Goal: Information Seeking & Learning: Learn about a topic

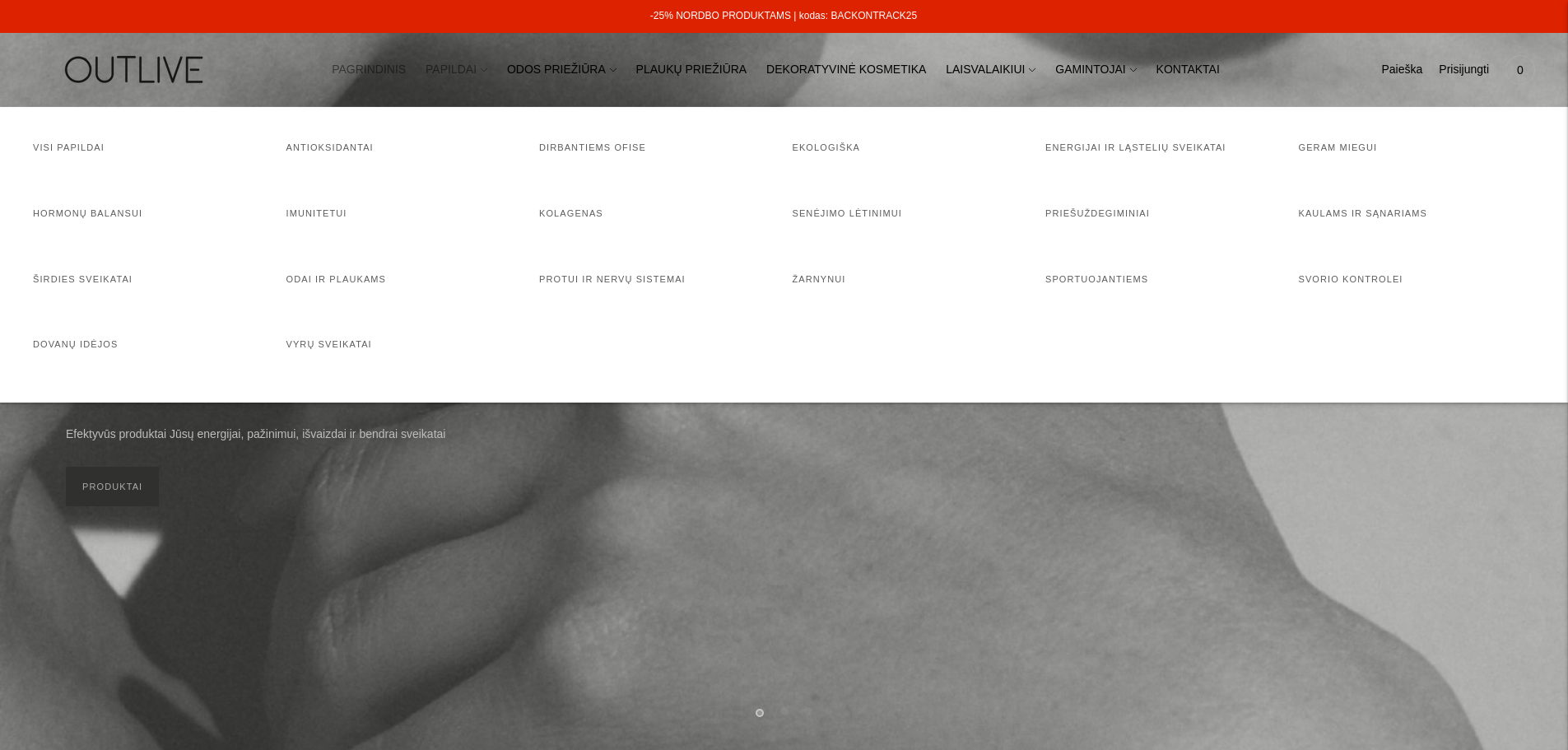
click at [472, 66] on link "PAPILDAI" at bounding box center [456, 69] width 62 height 36
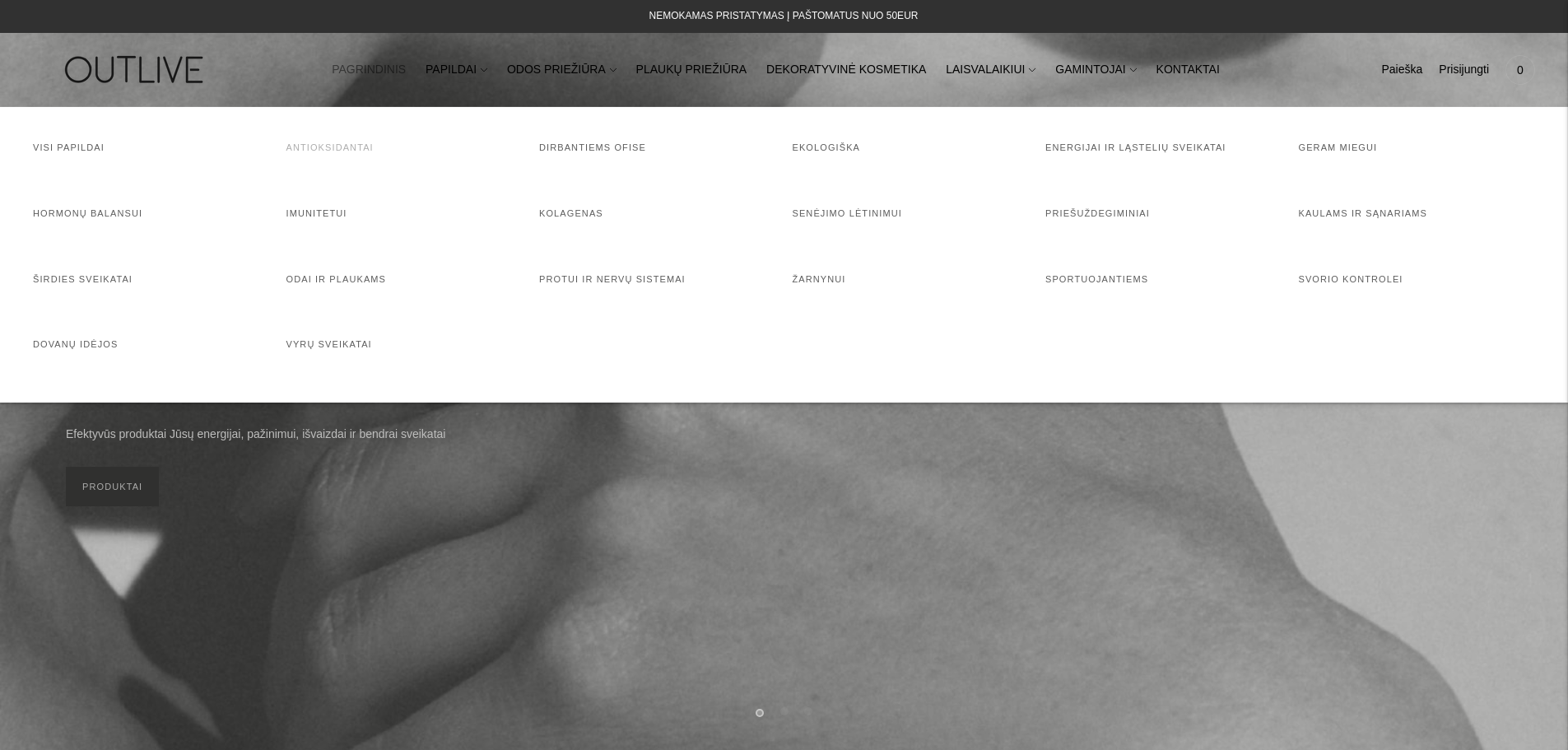
click at [351, 146] on link "Antioksidantai" at bounding box center [329, 148] width 87 height 10
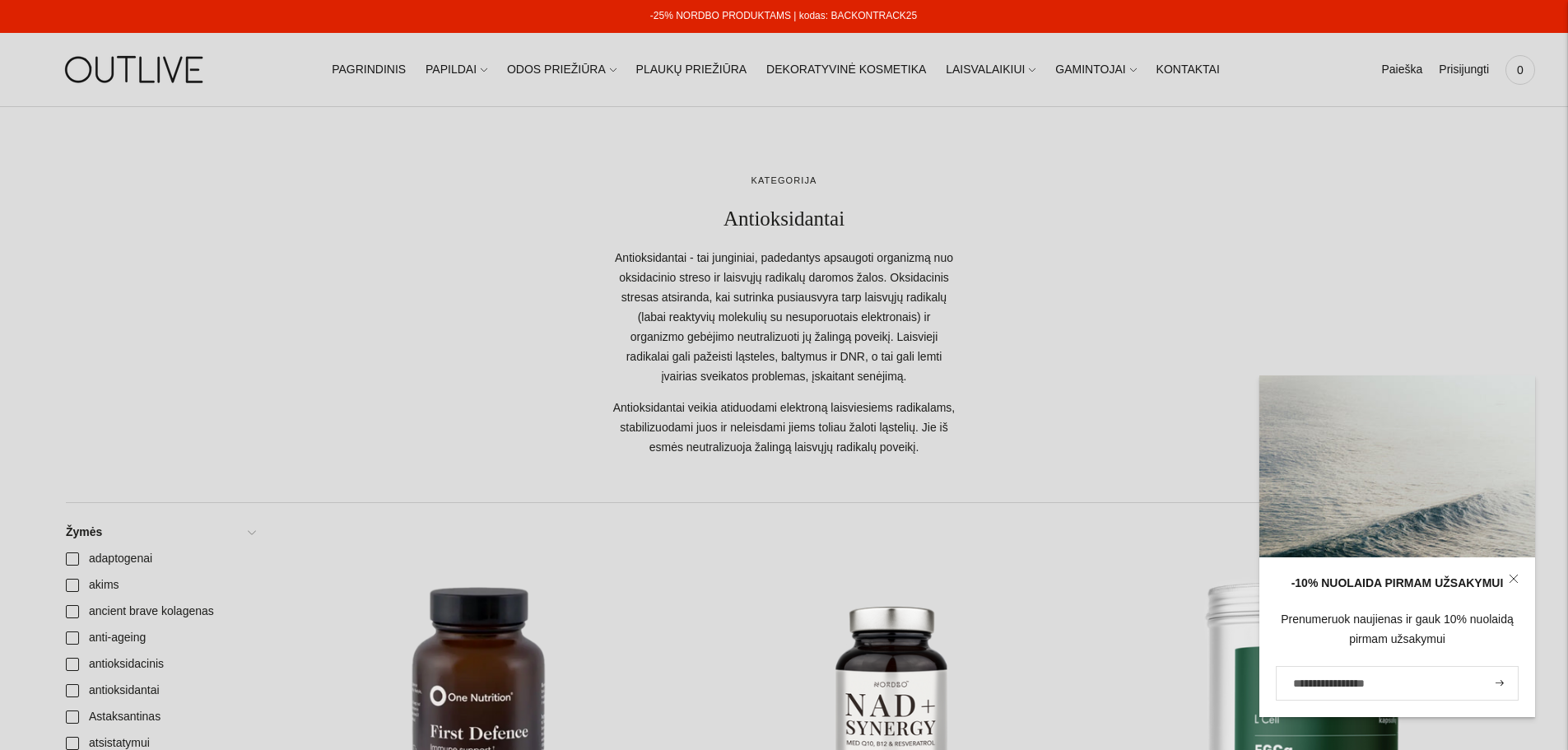
click at [161, 71] on img at bounding box center [136, 69] width 206 height 57
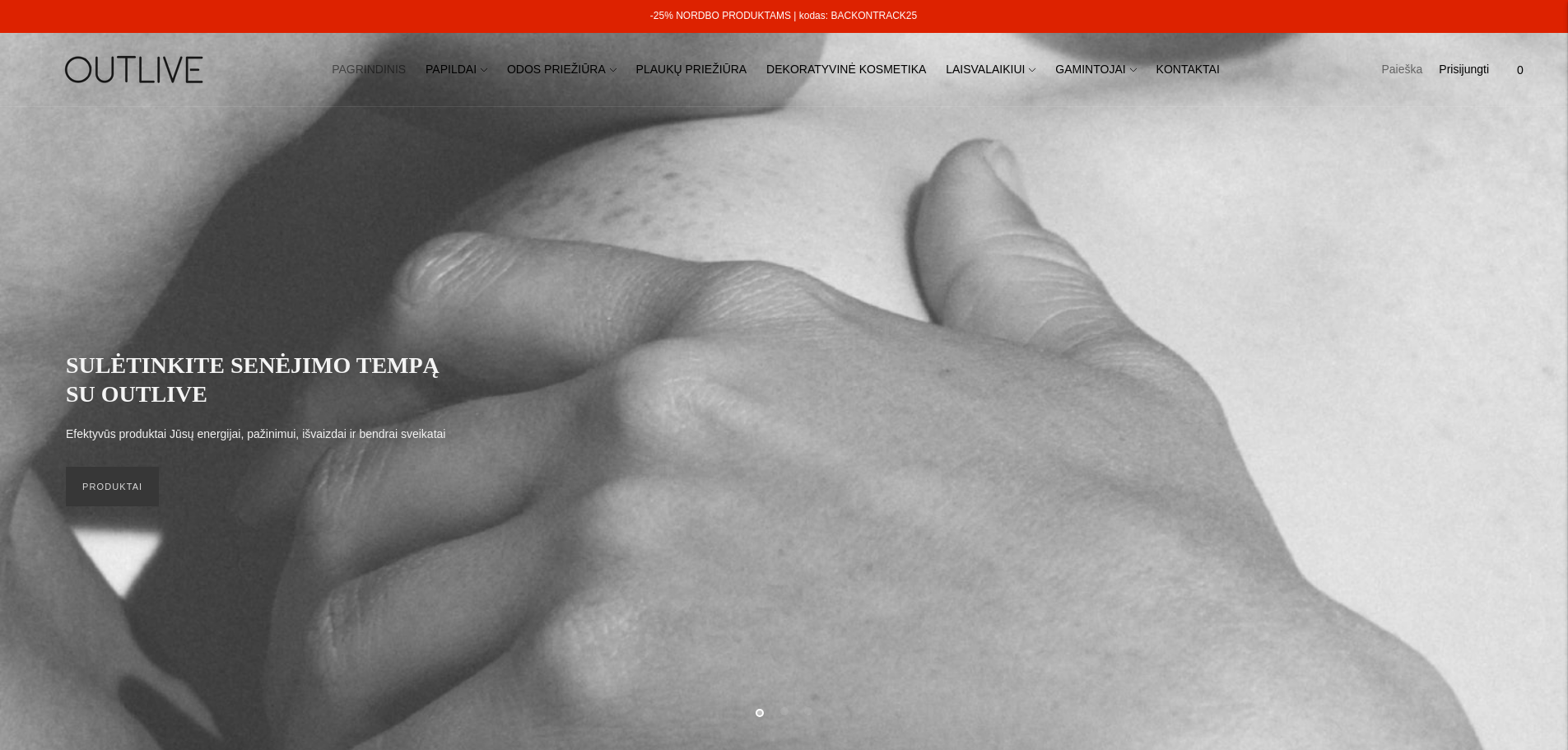
click at [1397, 79] on link "Paieška" at bounding box center [1402, 69] width 41 height 36
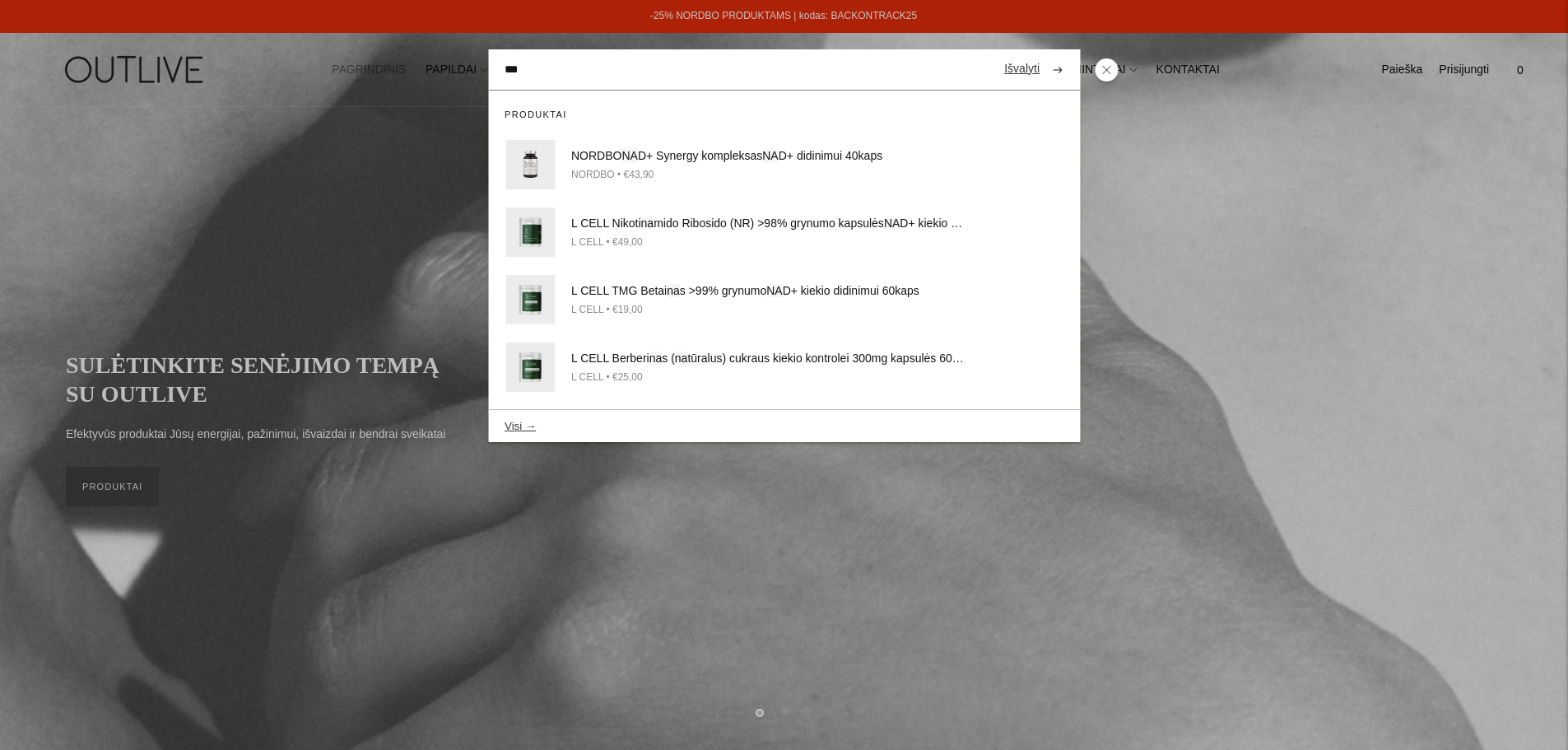
type input "***"
click at [1043, 53] on button "submit" at bounding box center [1057, 69] width 29 height 32
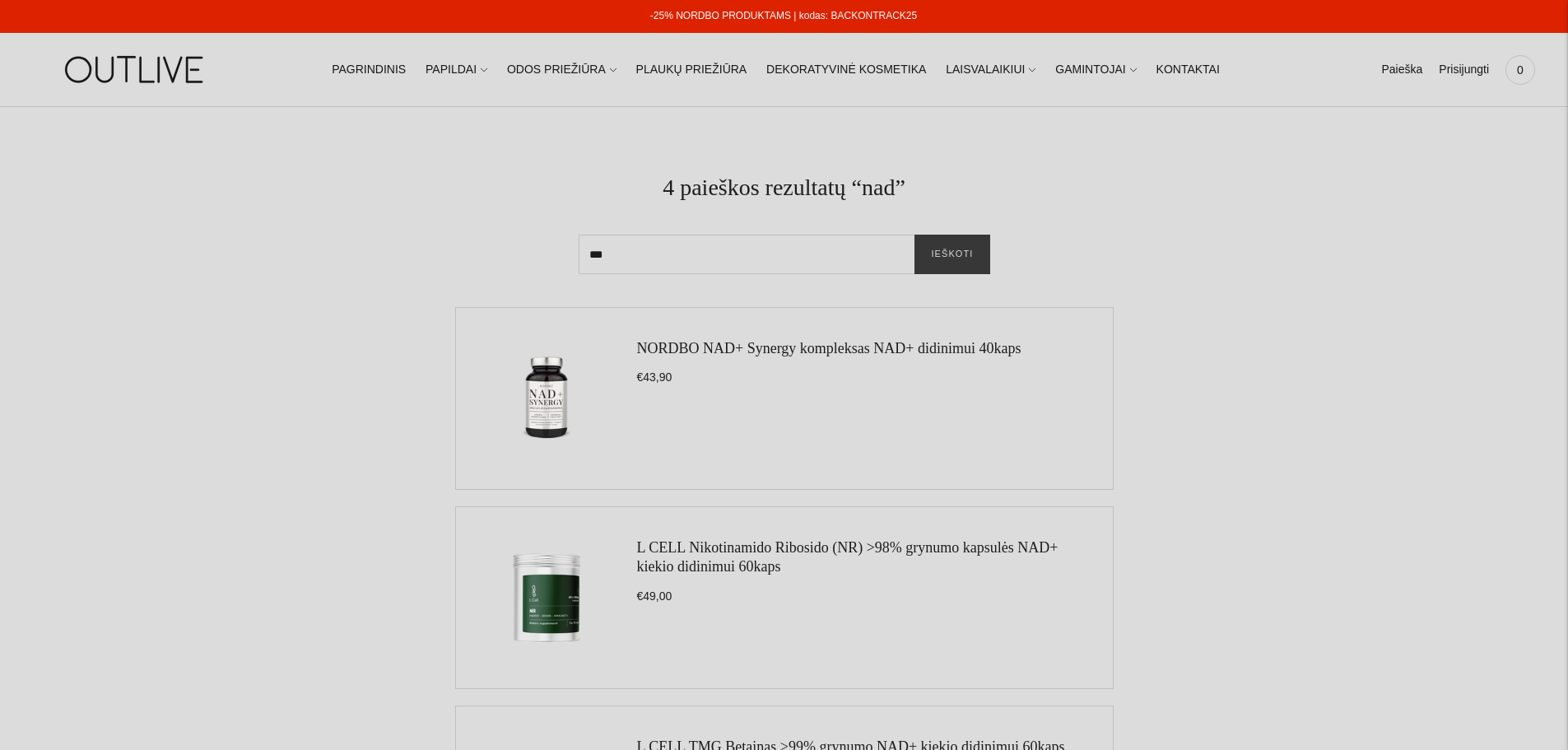
click at [714, 350] on link "NORDBO NAD+ Synergy kompleksas NAD+ didinimui 40kaps" at bounding box center [829, 347] width 384 height 16
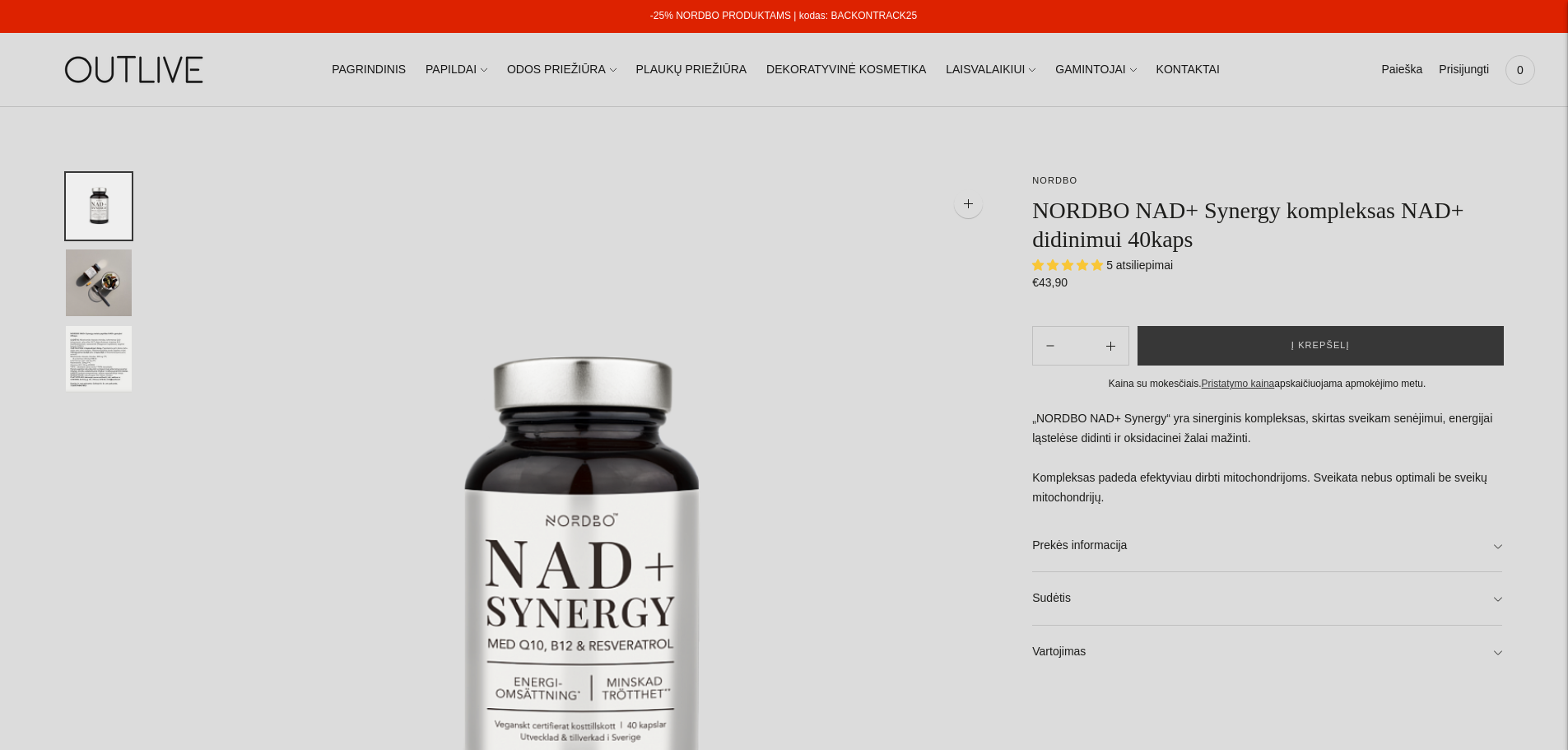
click at [72, 280] on img "Translation missing: en.general.accessibility.image_thumbail" at bounding box center [99, 282] width 66 height 67
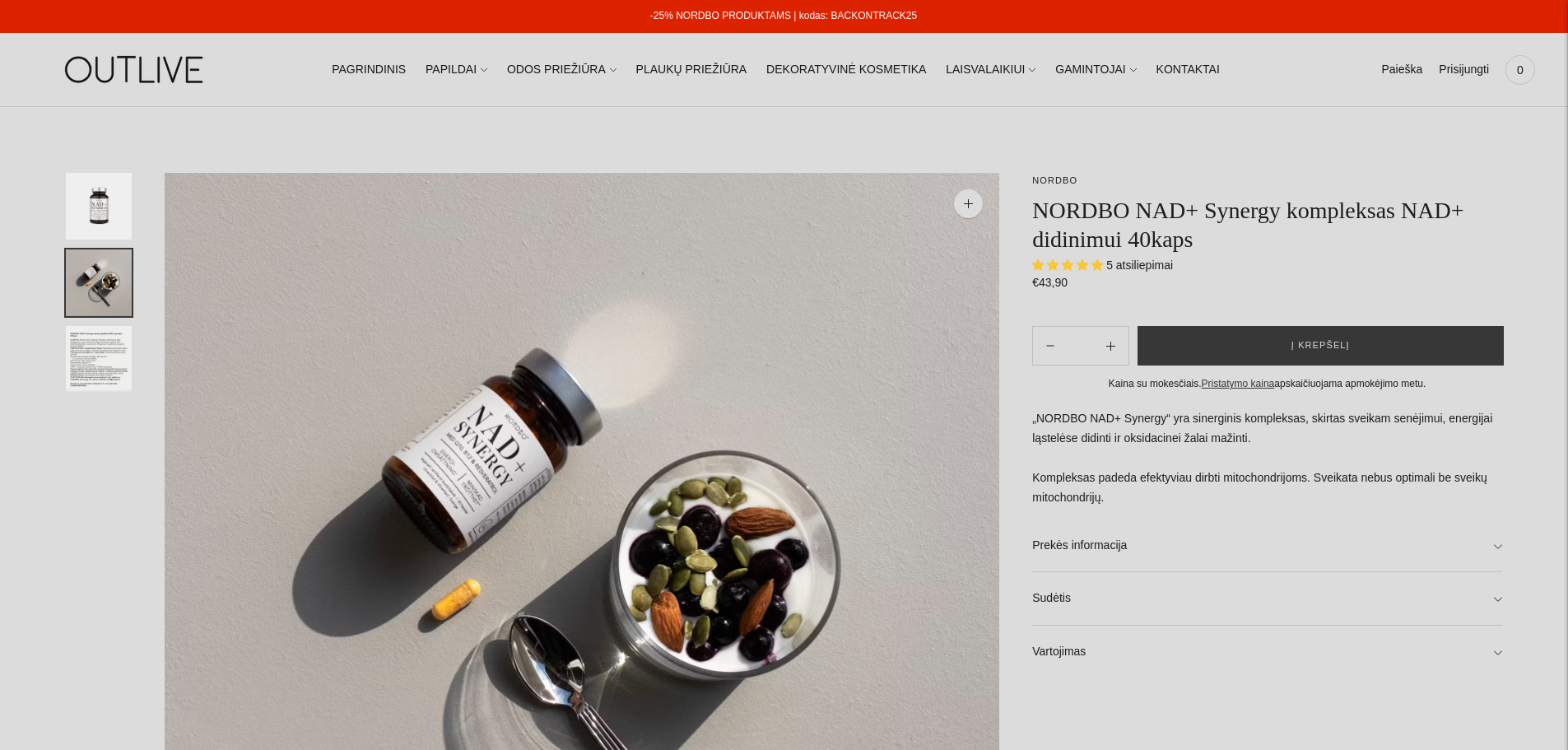
click at [86, 360] on img "Translation missing: en.general.accessibility.image_thumbail" at bounding box center [99, 359] width 66 height 67
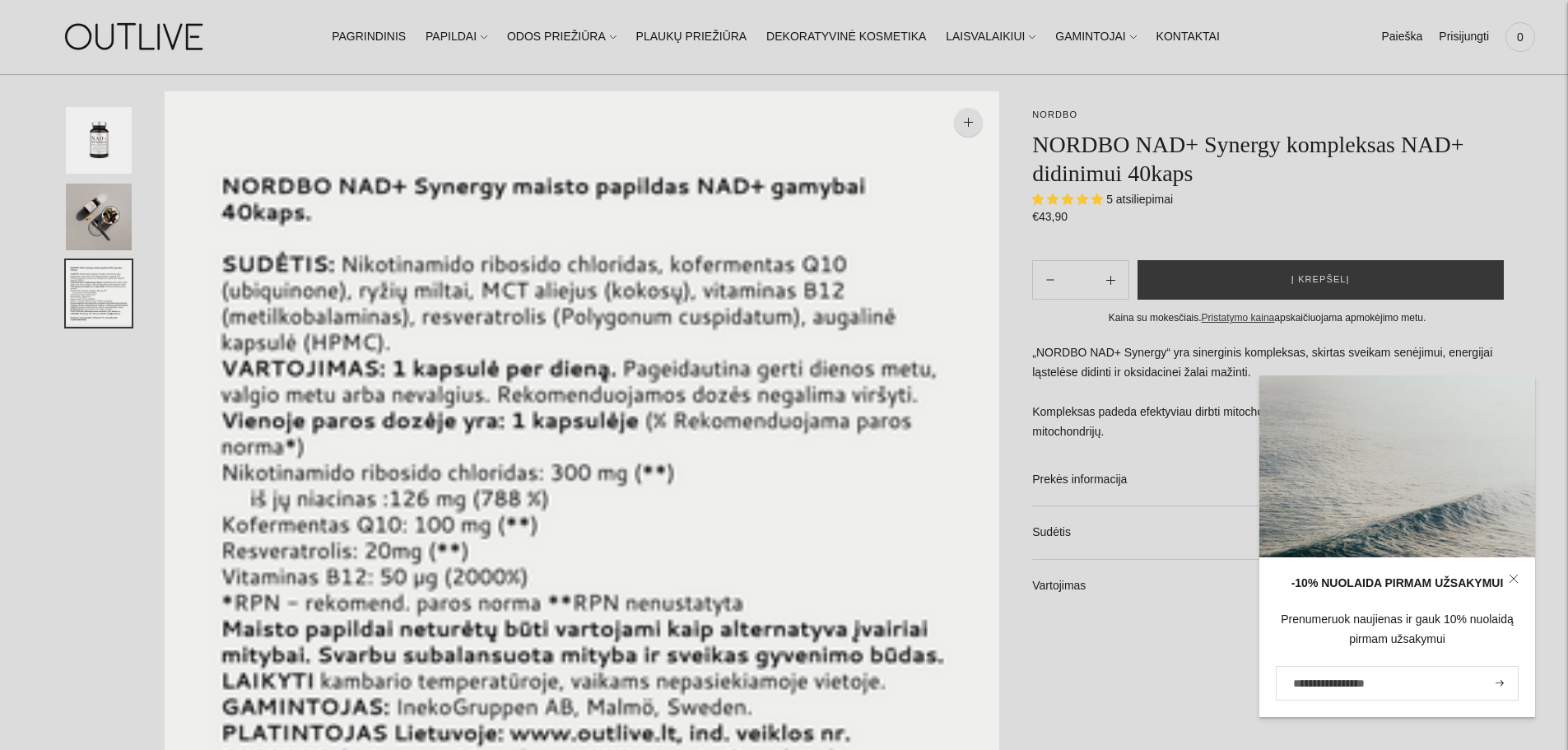
scroll to position [82, 0]
click at [1512, 574] on icon at bounding box center [1514, 579] width 10 height 10
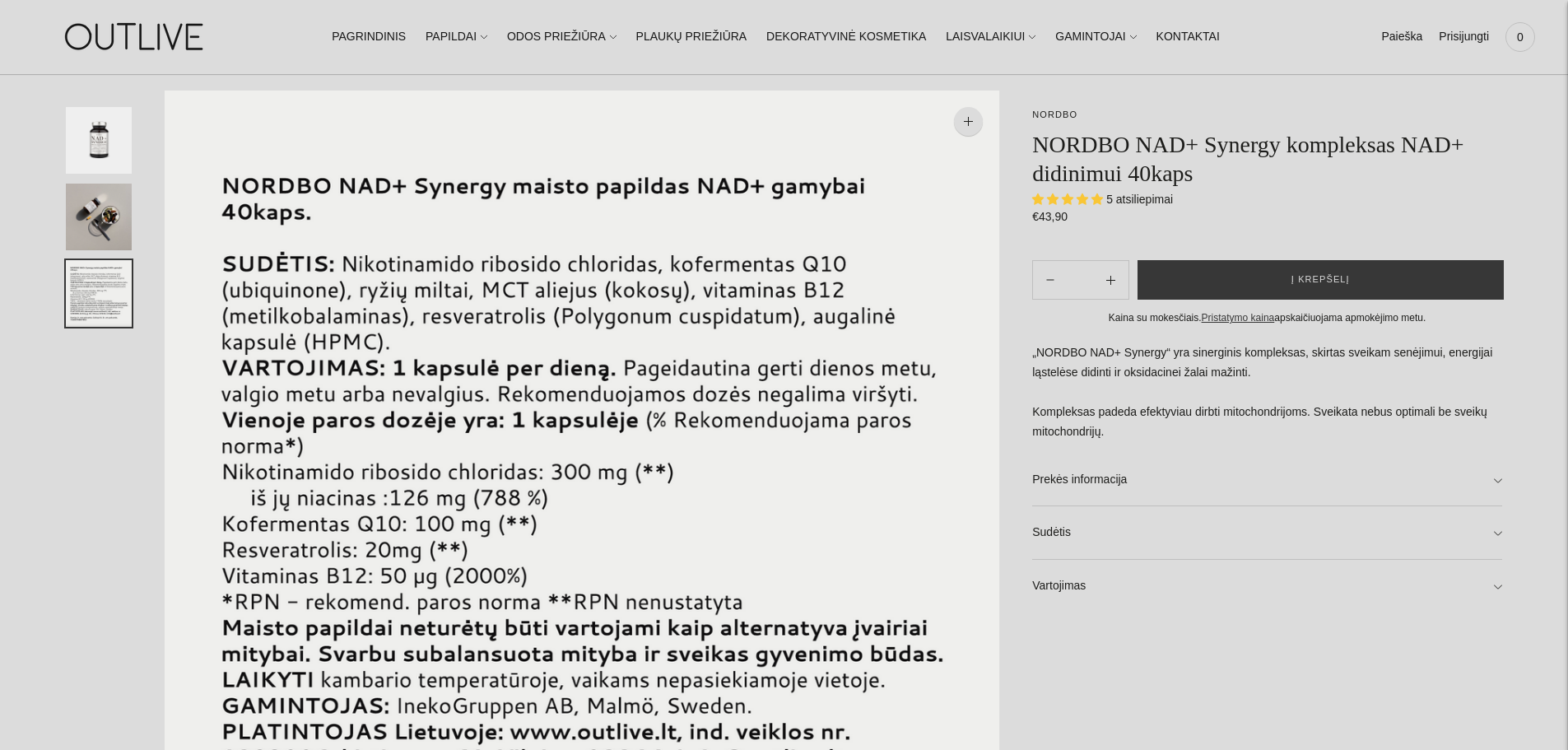
click at [1478, 473] on link "Prekės informacija" at bounding box center [1267, 480] width 470 height 52
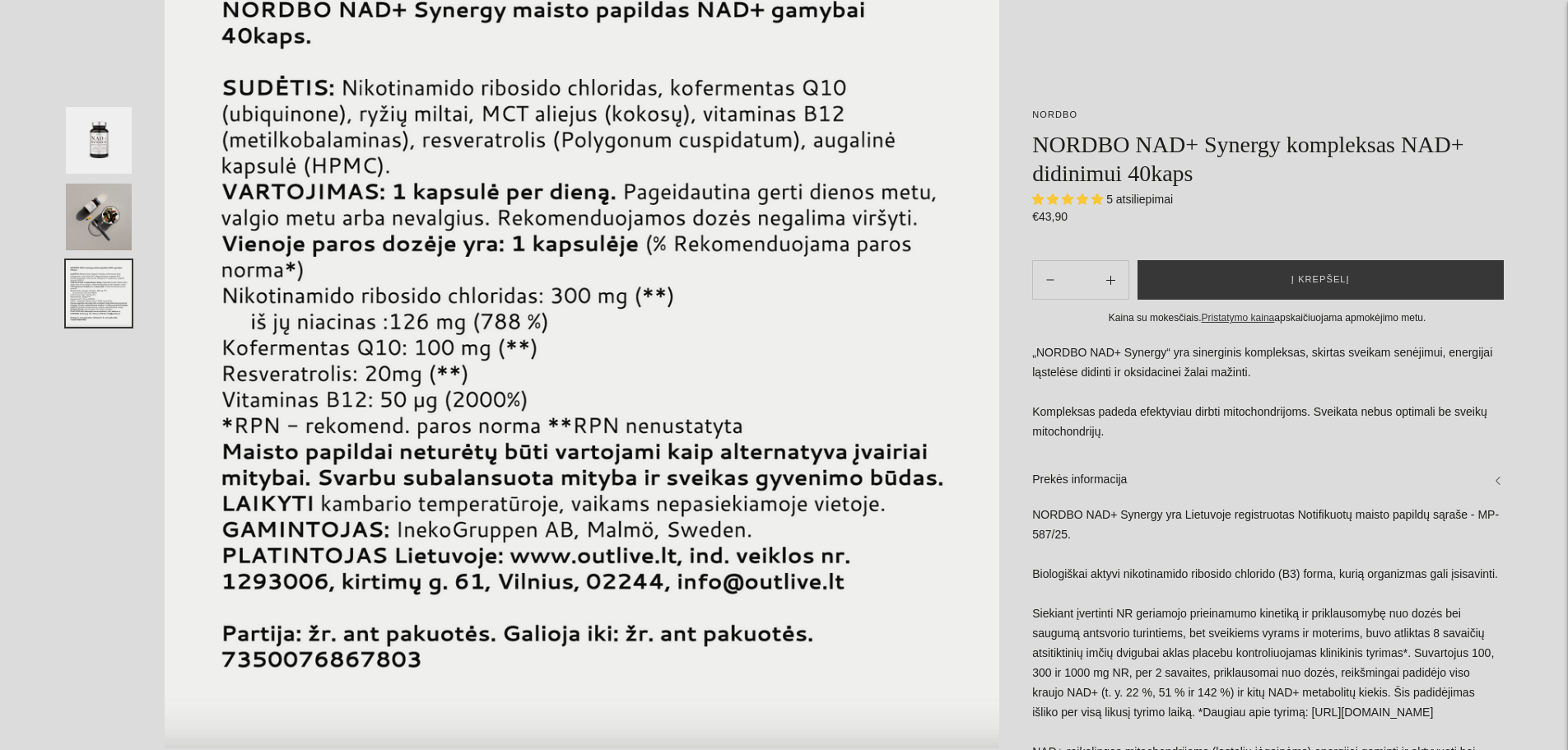
scroll to position [0, 0]
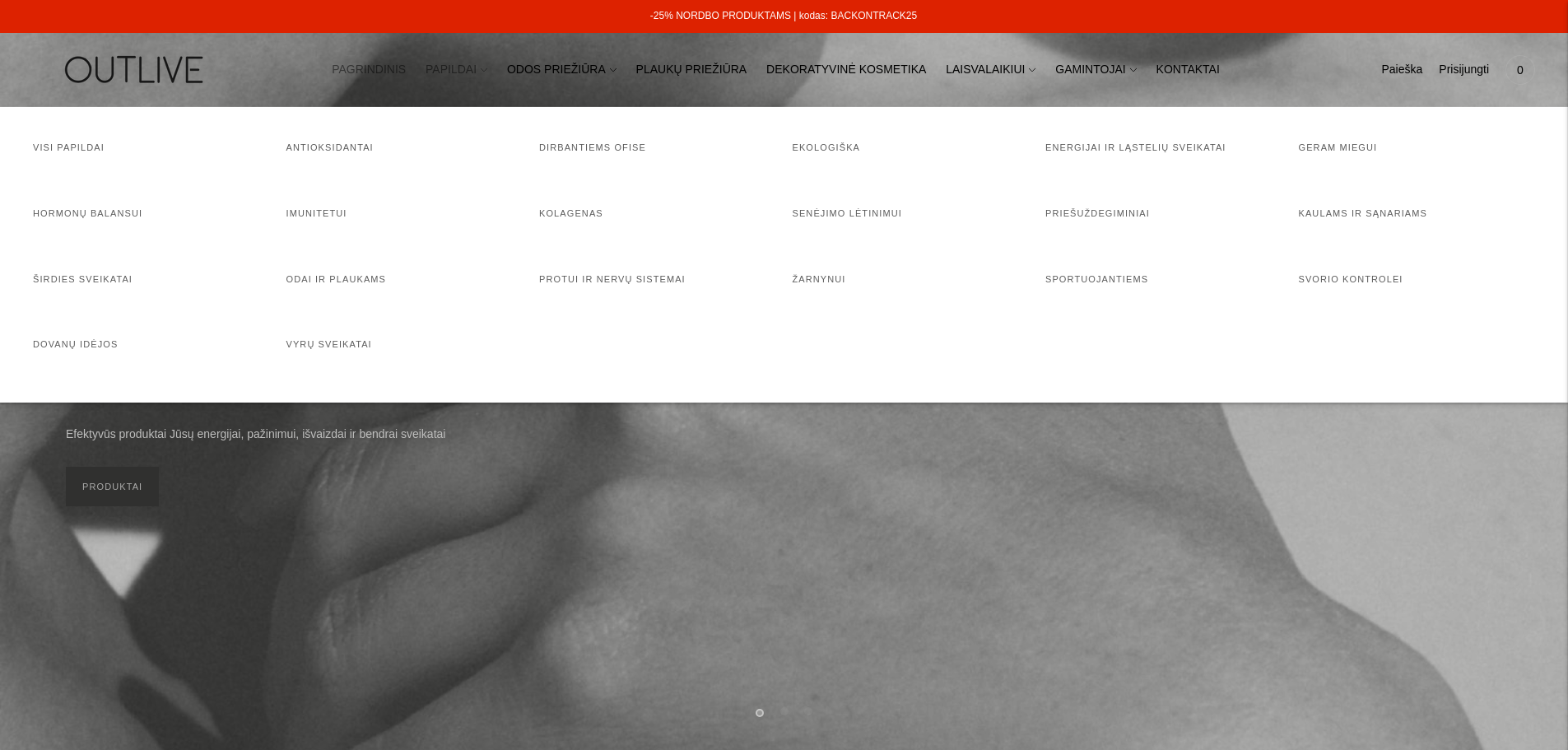
click at [487, 59] on link "PAPILDAI" at bounding box center [456, 69] width 62 height 36
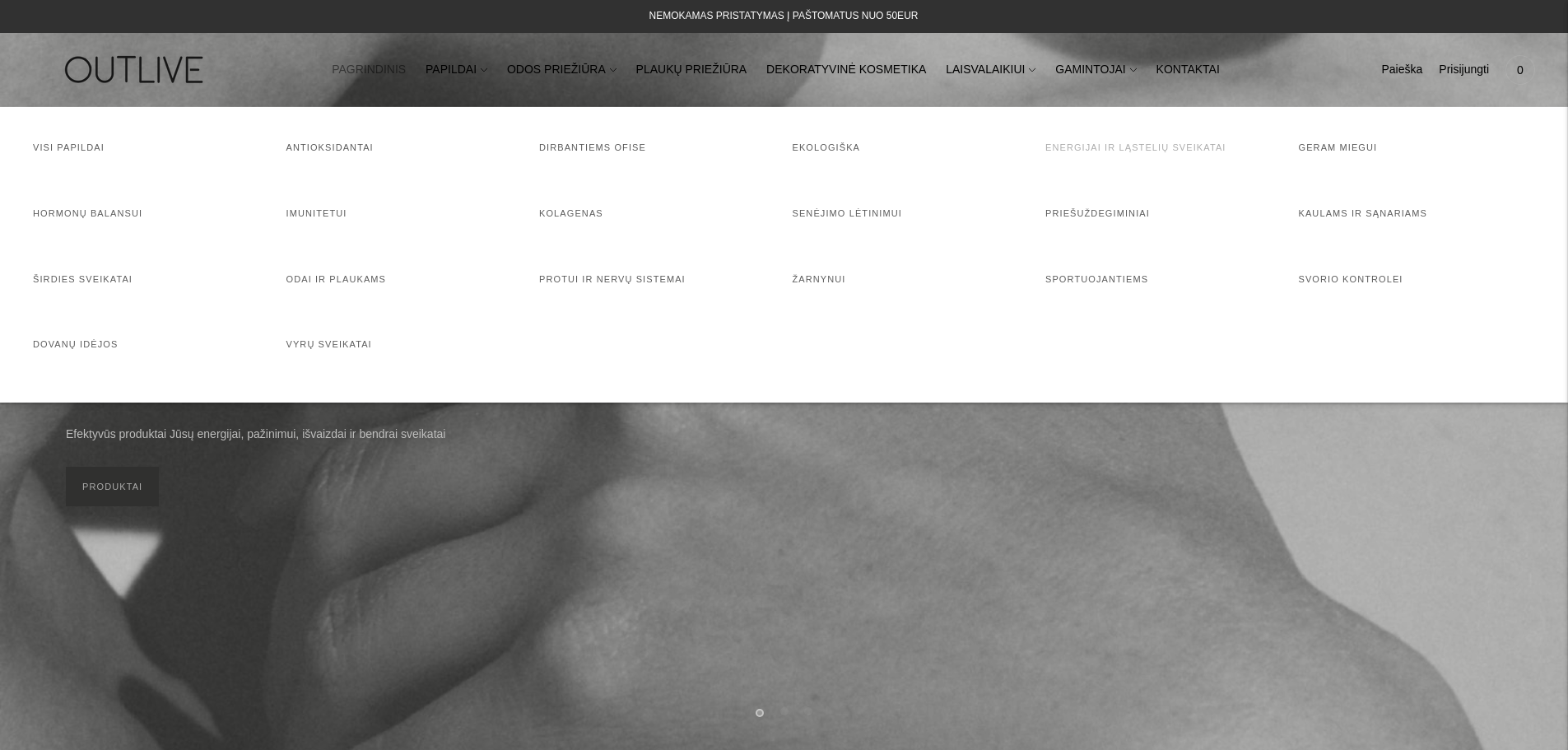
click at [1120, 143] on link "Energijai ir ląstelių sveikatai" at bounding box center [1135, 148] width 181 height 10
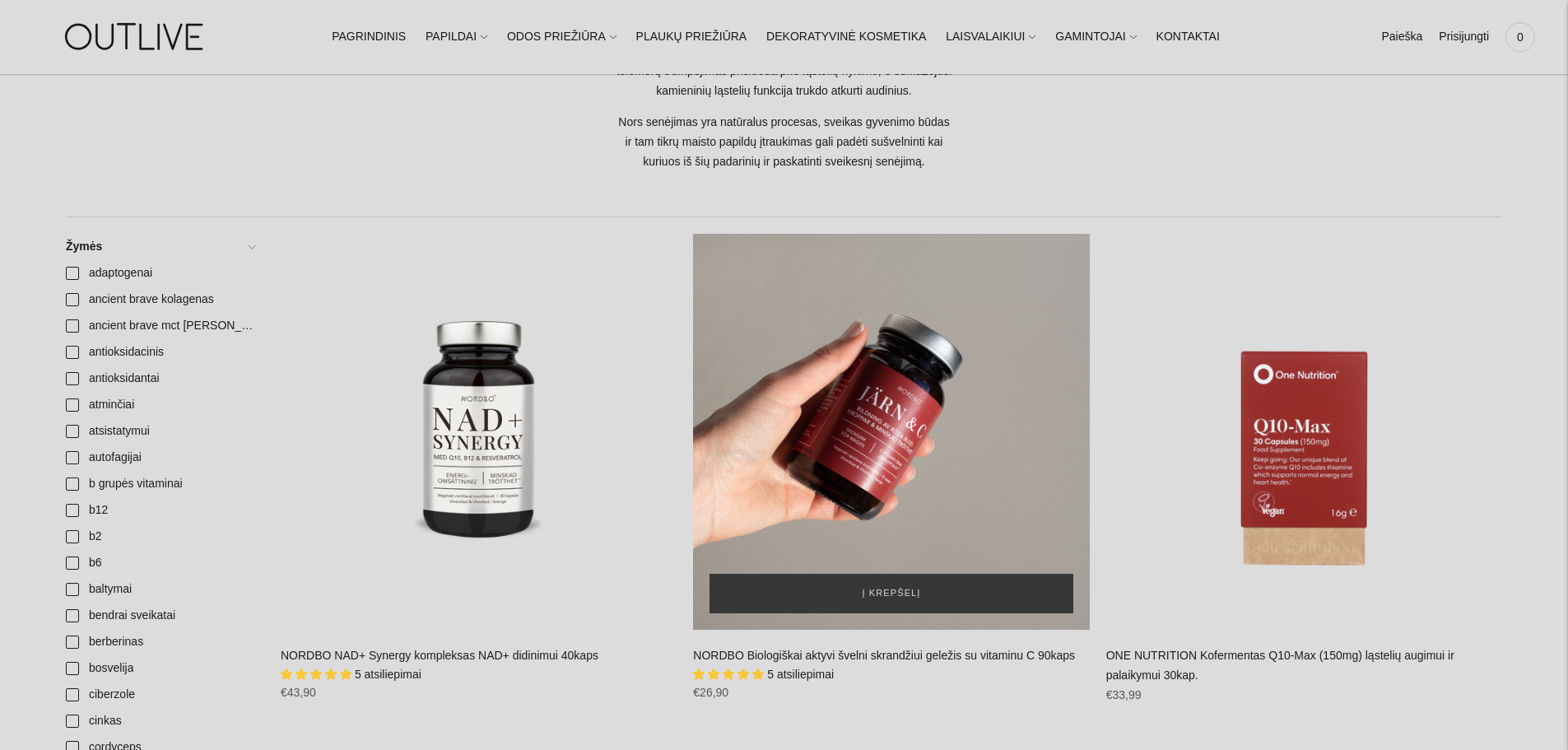
scroll to position [329, 0]
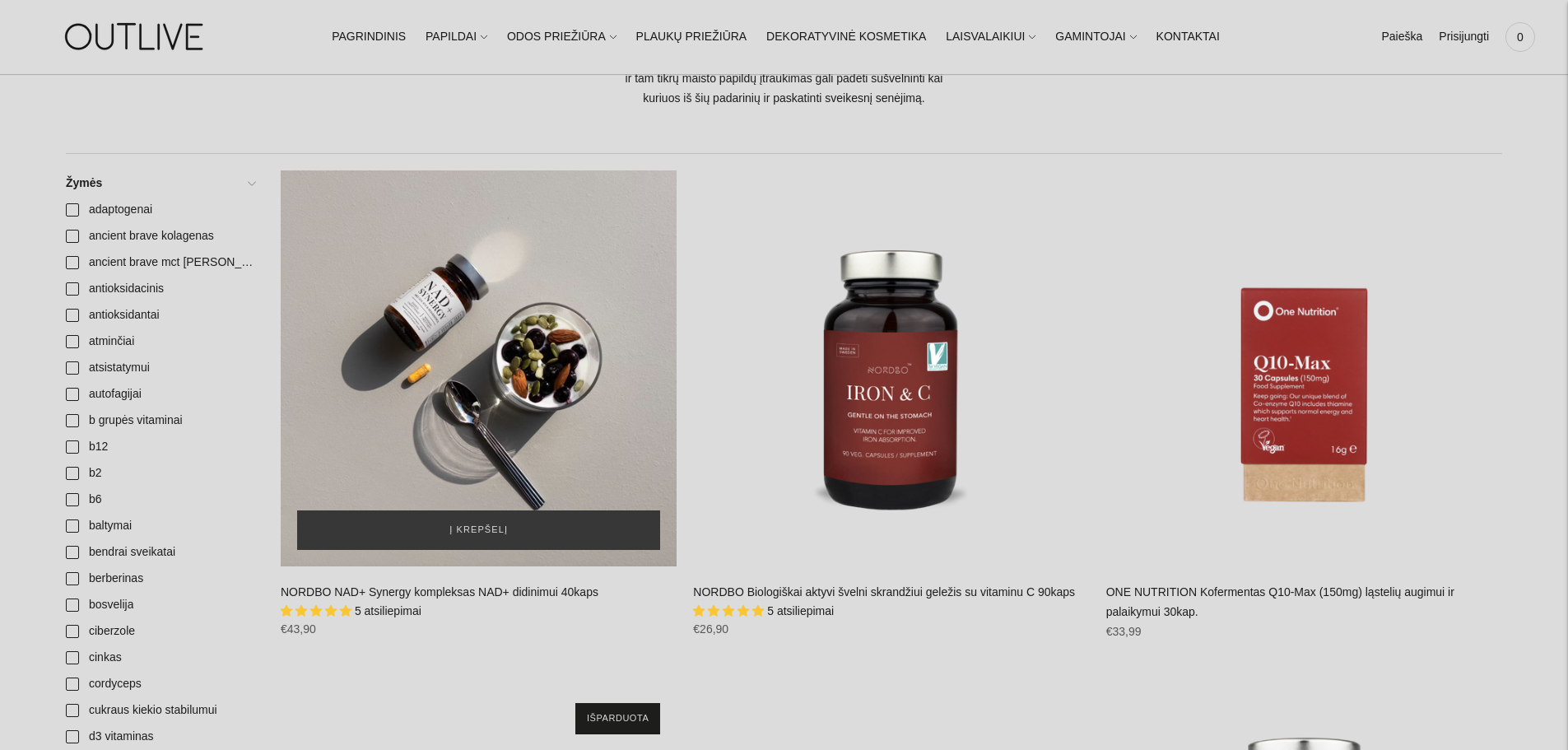
click at [461, 432] on div "NORDBO NAD+ Synergy kompleksas NAD+ didinimui 40kaps\a" at bounding box center [478, 368] width 396 height 396
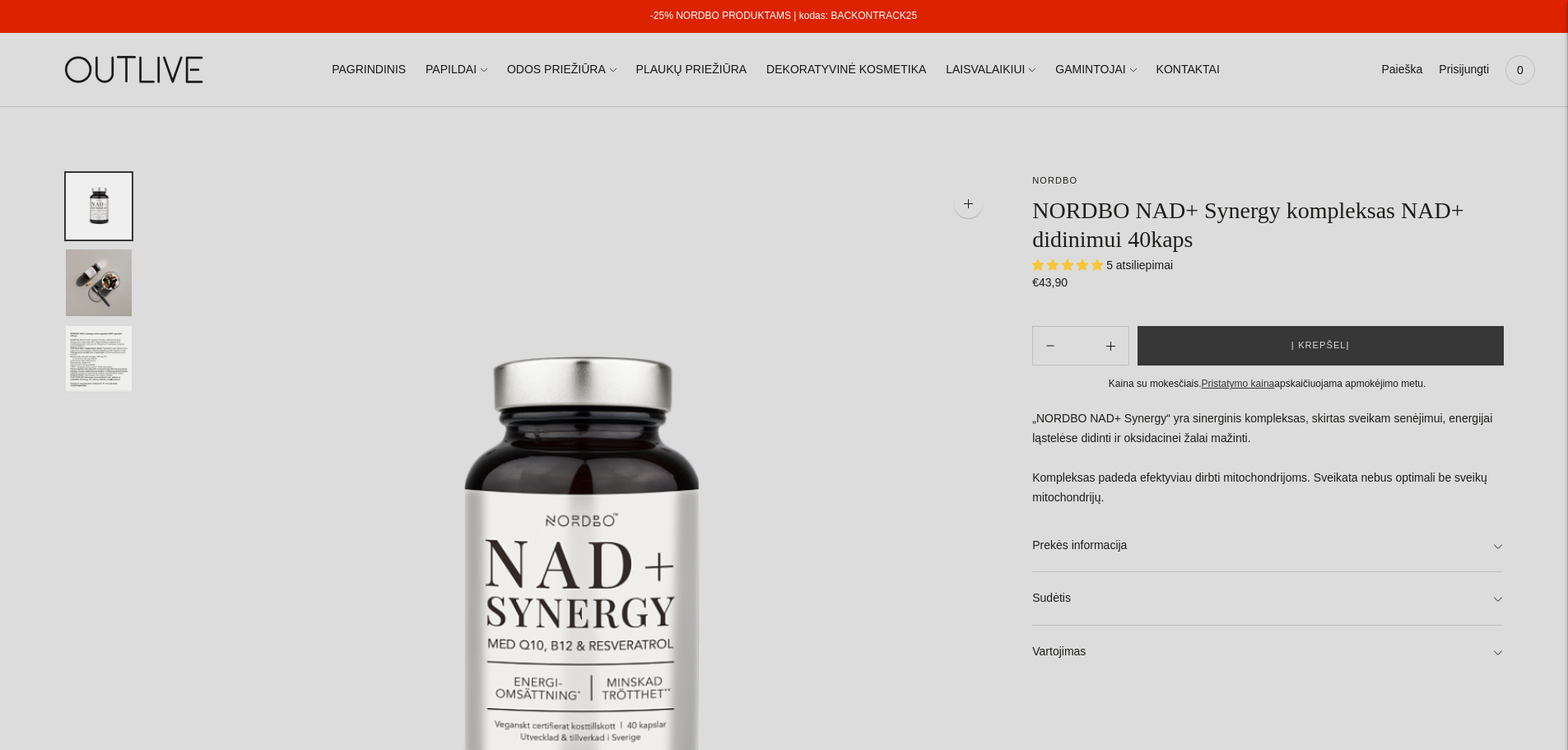
click at [1144, 265] on span "5 atsiliepimai" at bounding box center [1139, 265] width 67 height 14
click at [1104, 216] on h1 "NORDBO NAD+ Synergy kompleksas NAD+ didinimui 40kaps" at bounding box center [1267, 225] width 470 height 57
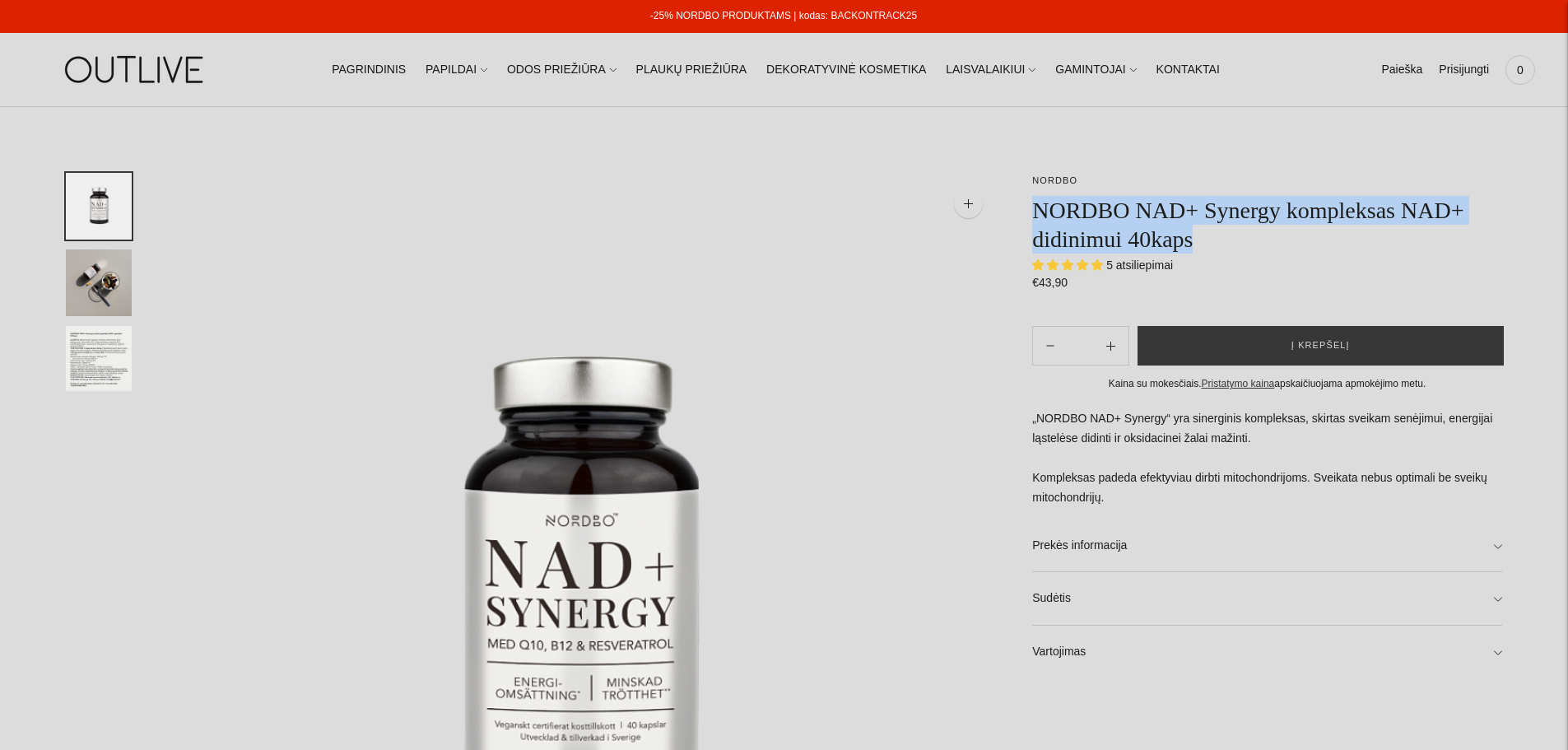
click at [1104, 216] on h1 "NORDBO NAD+ Synergy kompleksas NAD+ didinimui 40kaps" at bounding box center [1267, 225] width 470 height 57
